Goal: Ask a question

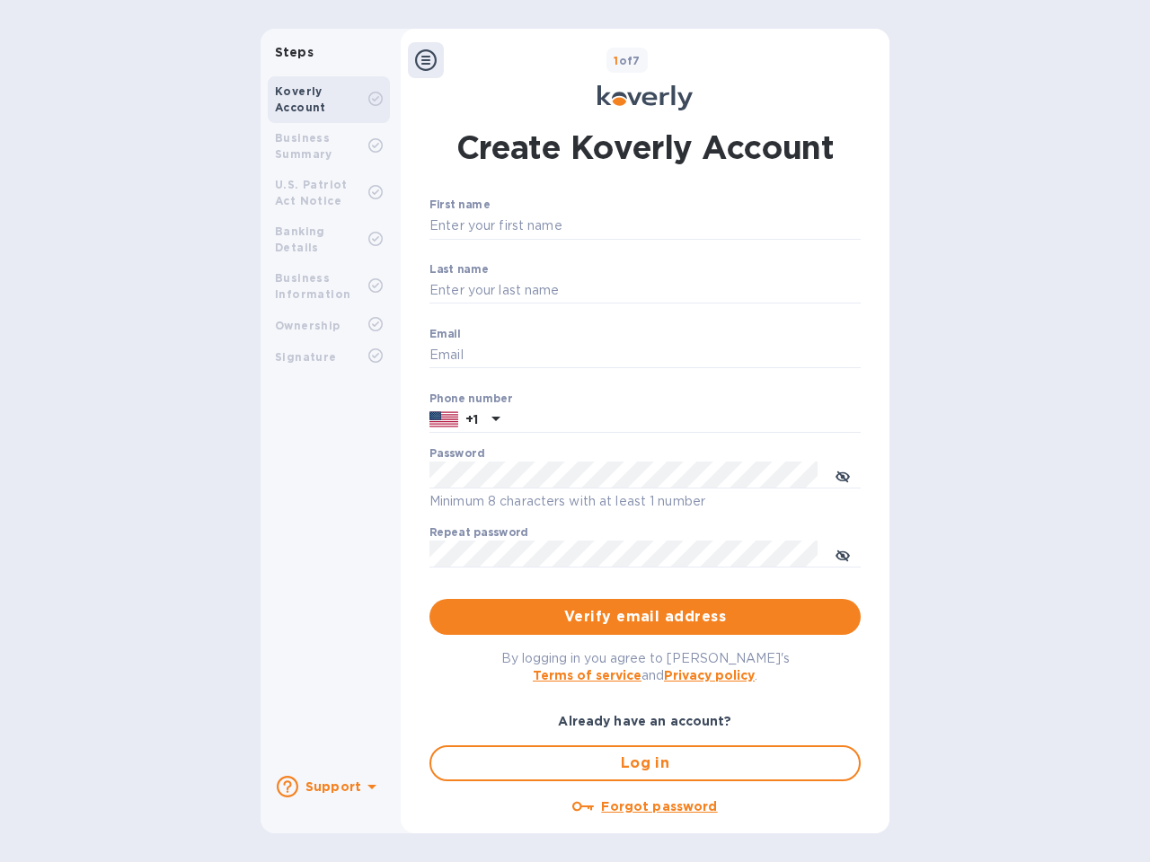
click at [328, 787] on b "Support" at bounding box center [333, 787] width 56 height 14
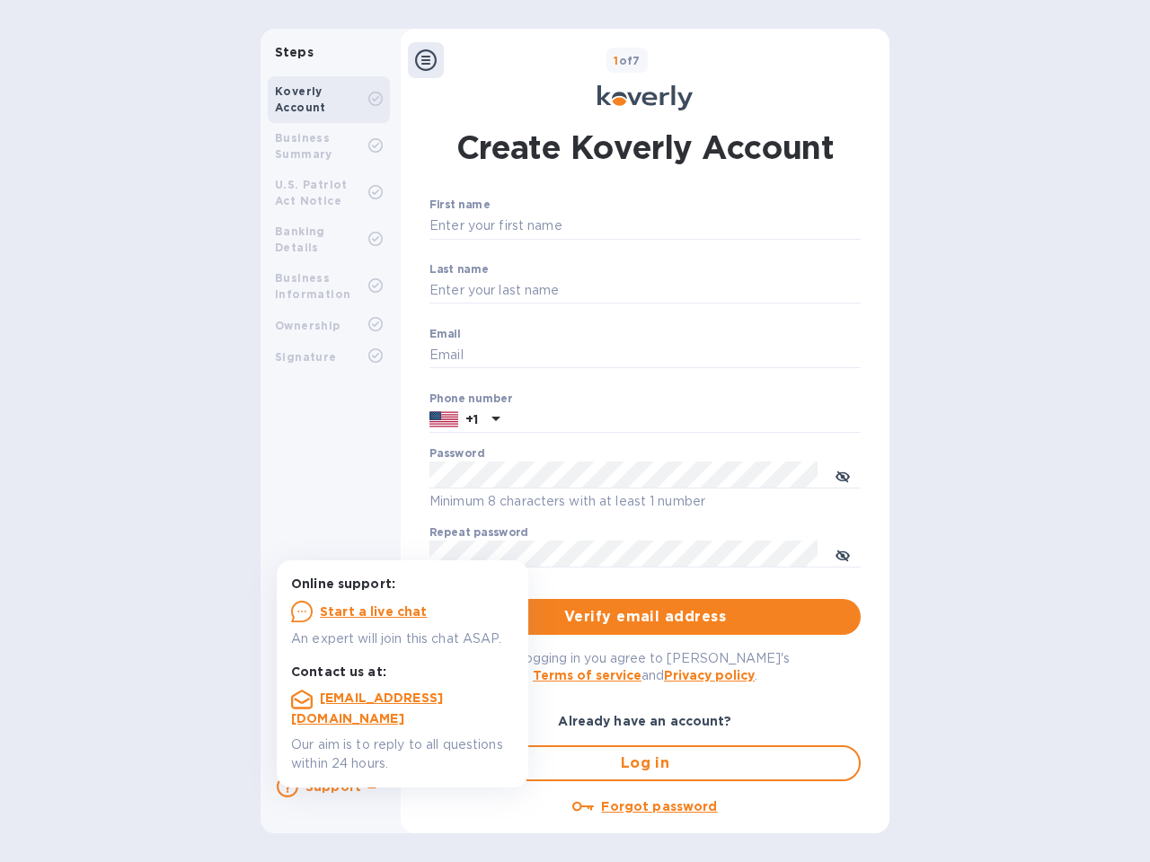
click at [287, 787] on icon at bounding box center [288, 787] width 22 height 22
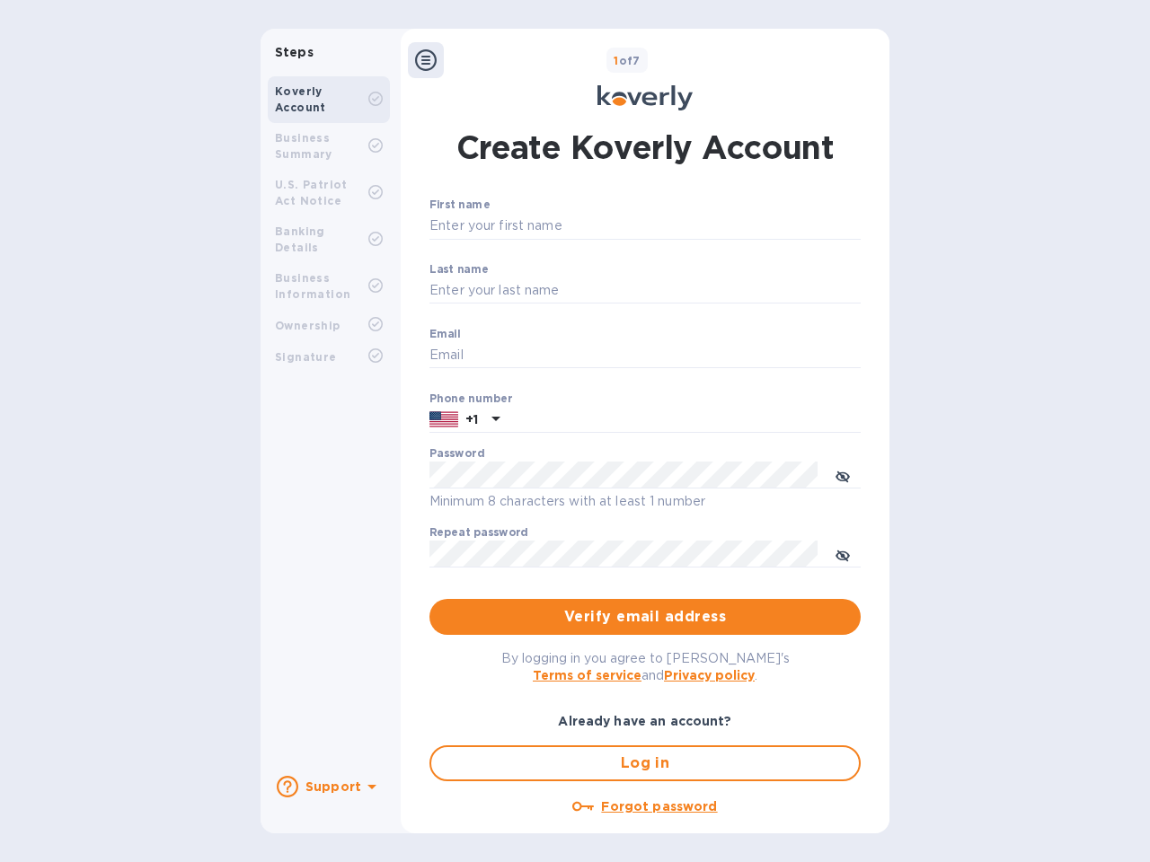
click at [369, 789] on icon at bounding box center [371, 787] width 9 height 4
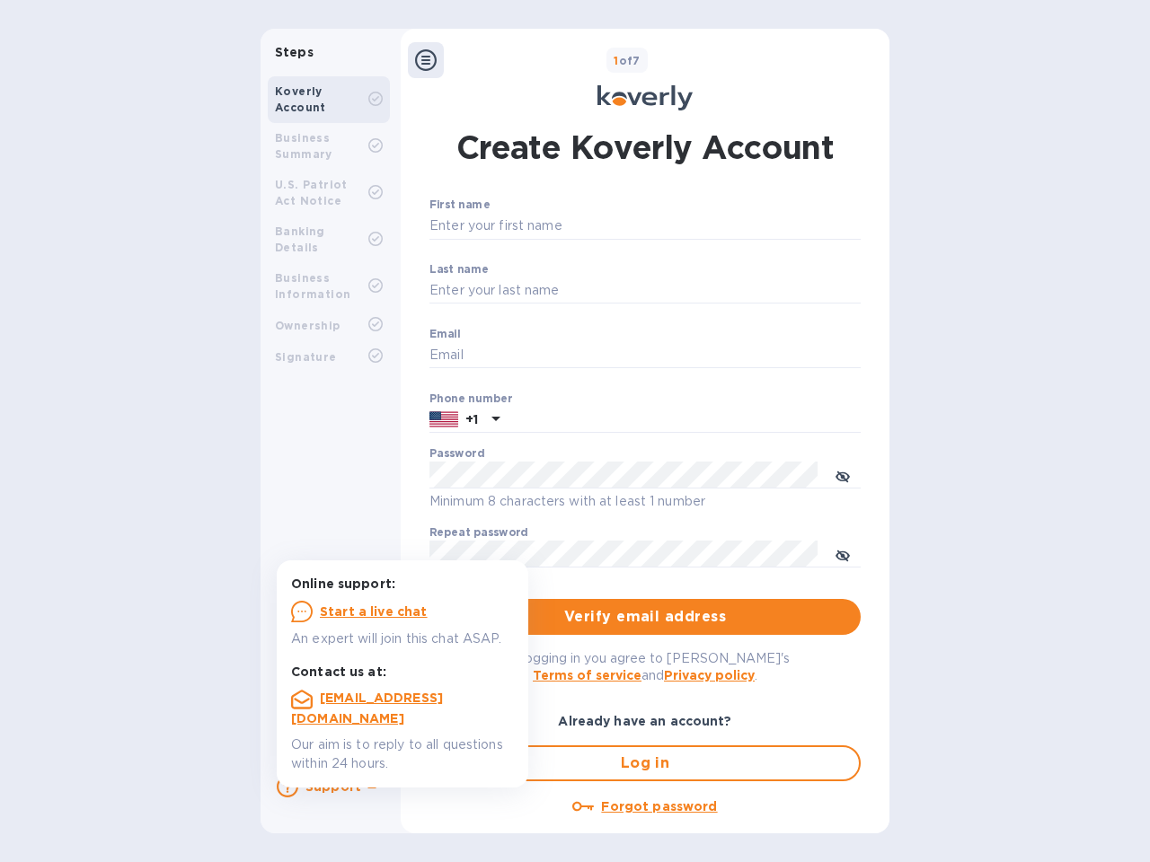
click at [426, 60] on icon at bounding box center [426, 60] width 22 height 22
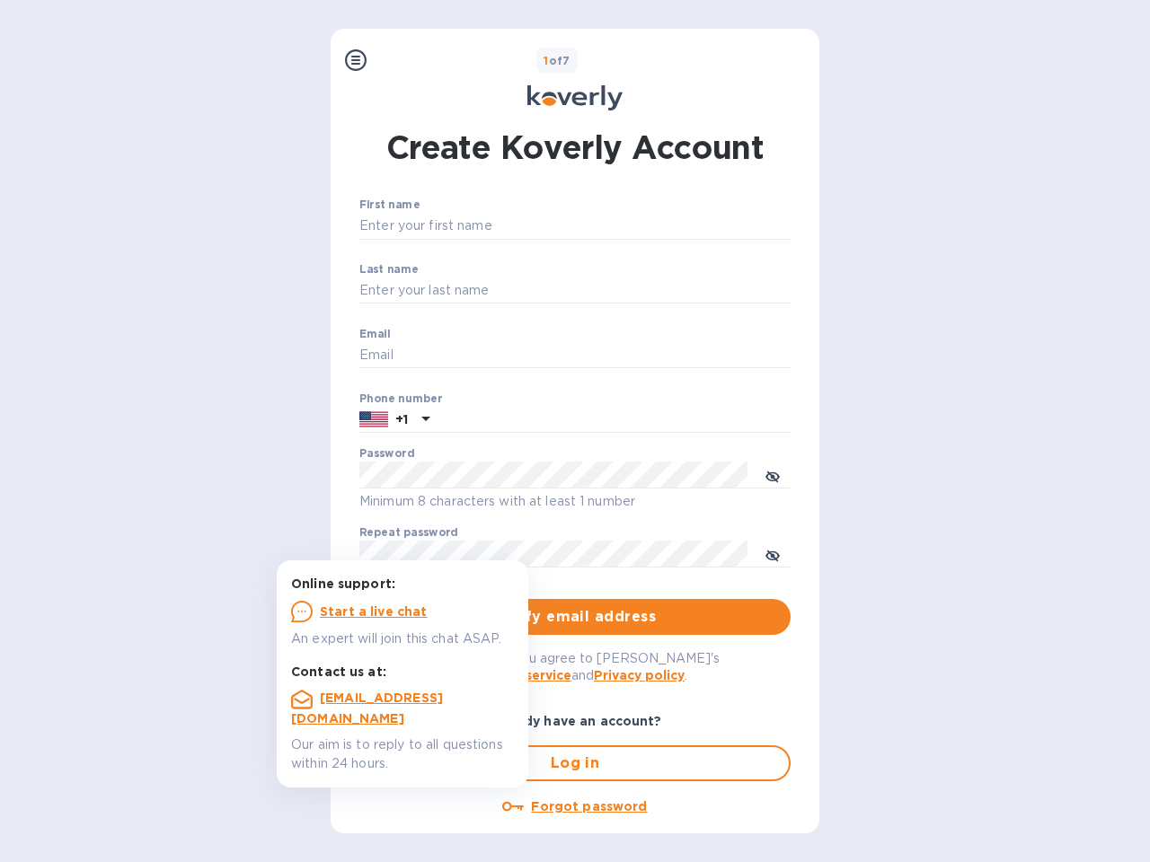
click at [641, 226] on input "First name" at bounding box center [574, 226] width 431 height 27
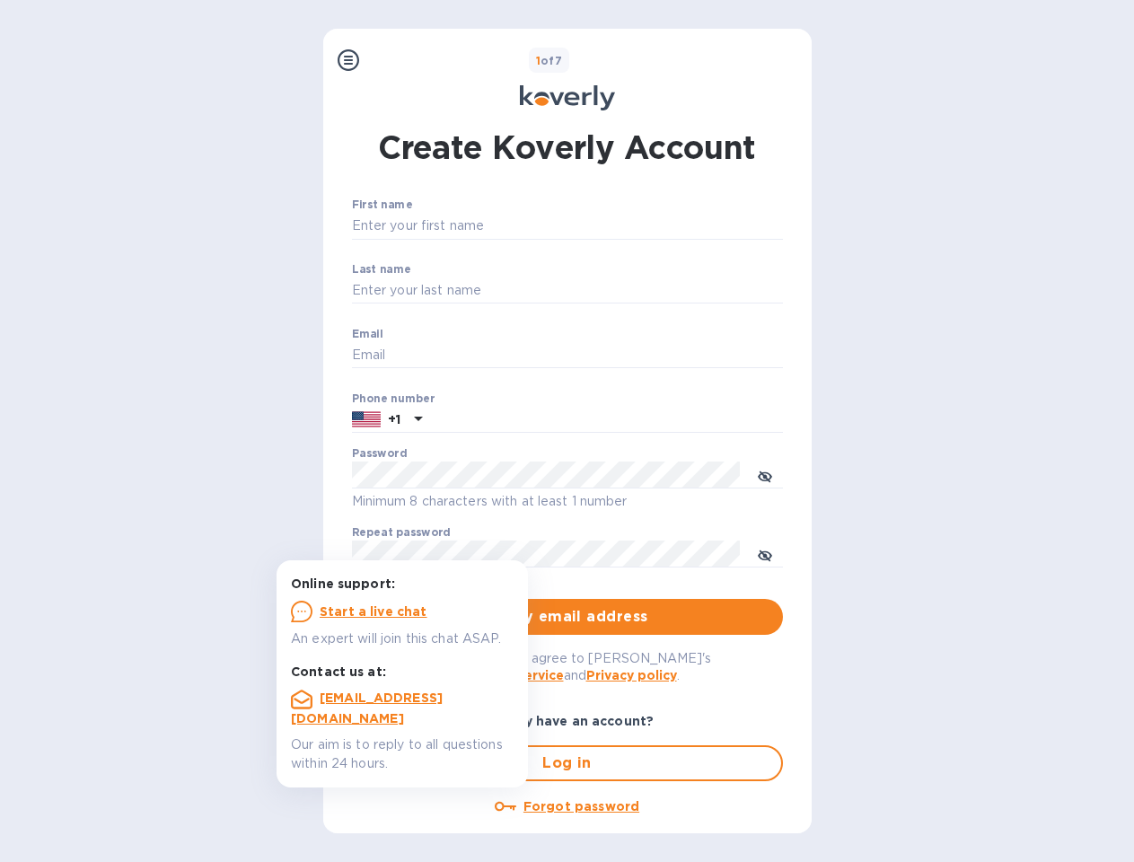
click at [641, 291] on input "Last name" at bounding box center [567, 291] width 431 height 27
click at [641, 356] on input "Email" at bounding box center [567, 355] width 431 height 27
click at [641, 420] on input "text" at bounding box center [606, 420] width 354 height 27
click at [464, 420] on input "text" at bounding box center [606, 420] width 354 height 27
click at [493, 420] on input "text" at bounding box center [606, 420] width 354 height 27
